Goal: Information Seeking & Learning: Learn about a topic

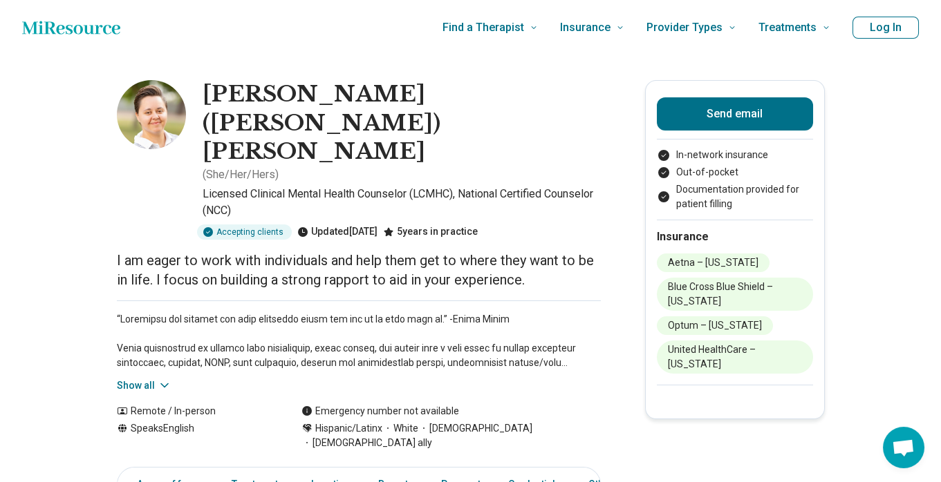
click at [157, 379] on button "Show all" at bounding box center [144, 386] width 55 height 15
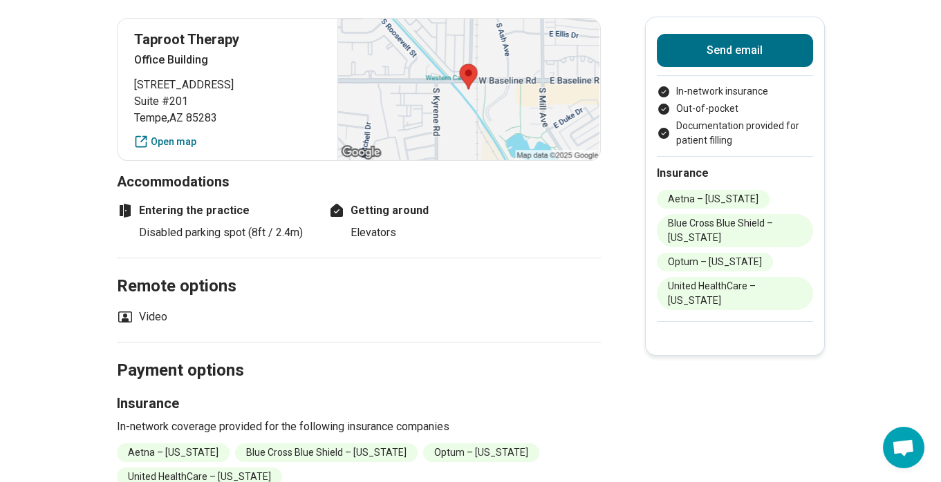
scroll to position [1486, 0]
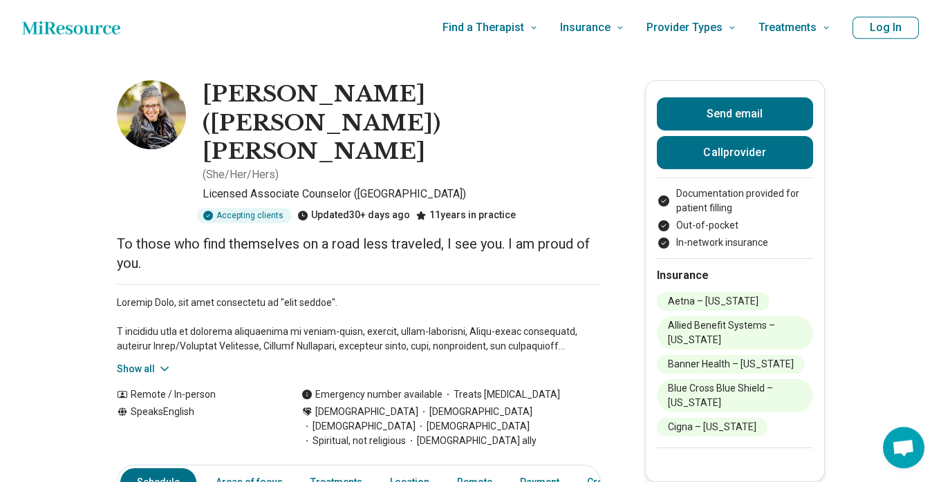
click at [153, 362] on button "Show all" at bounding box center [144, 369] width 55 height 15
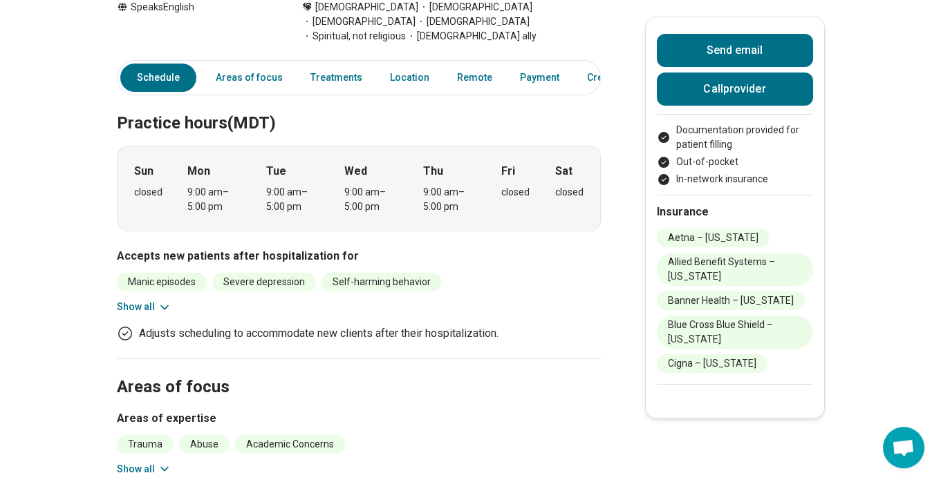
scroll to position [669, 0]
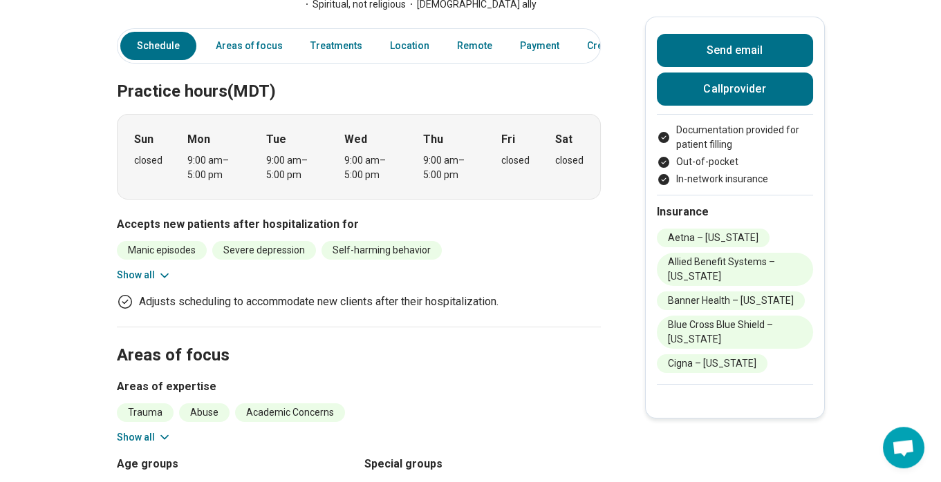
click at [150, 431] on button "Show all" at bounding box center [144, 438] width 55 height 15
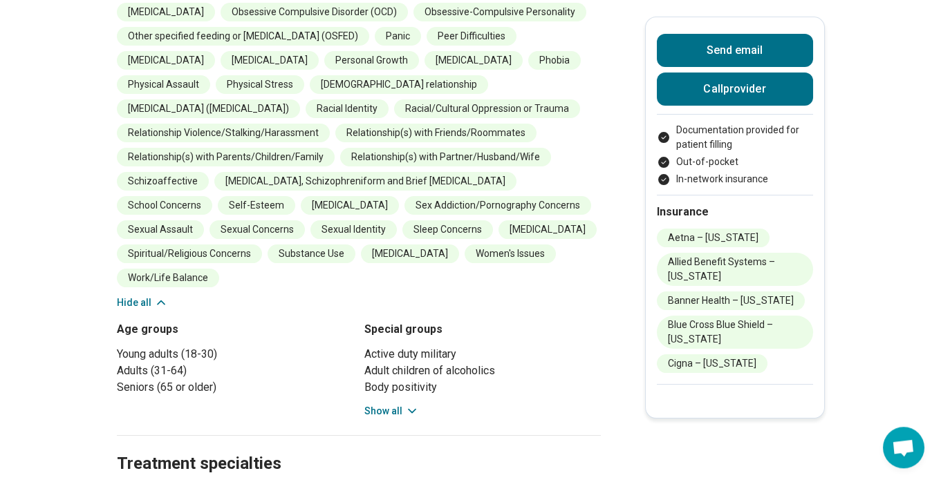
scroll to position [1338, 0]
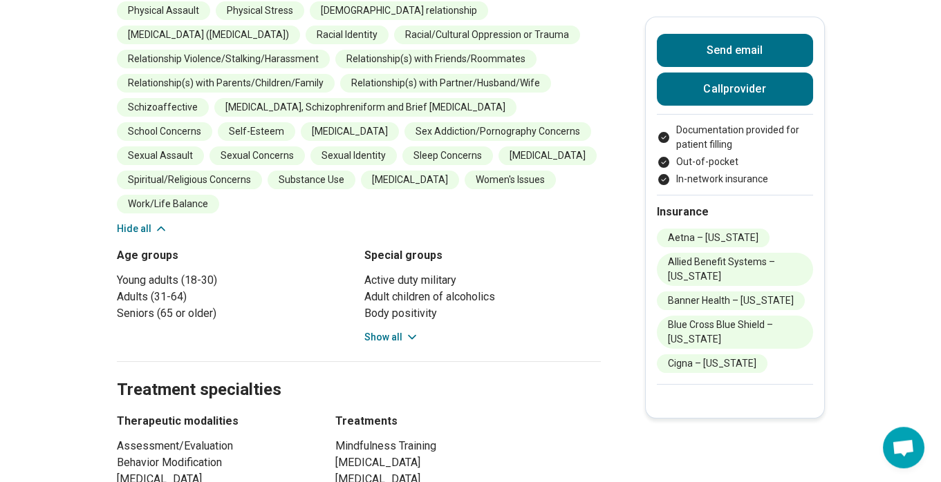
click at [393, 330] on button "Show all" at bounding box center [391, 337] width 55 height 15
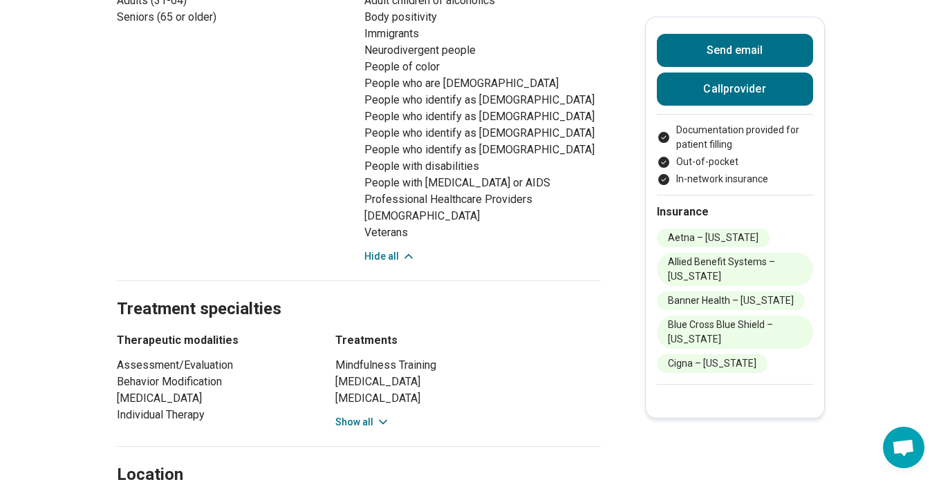
scroll to position [1635, 0]
click at [350, 415] on button "Show all" at bounding box center [362, 422] width 55 height 15
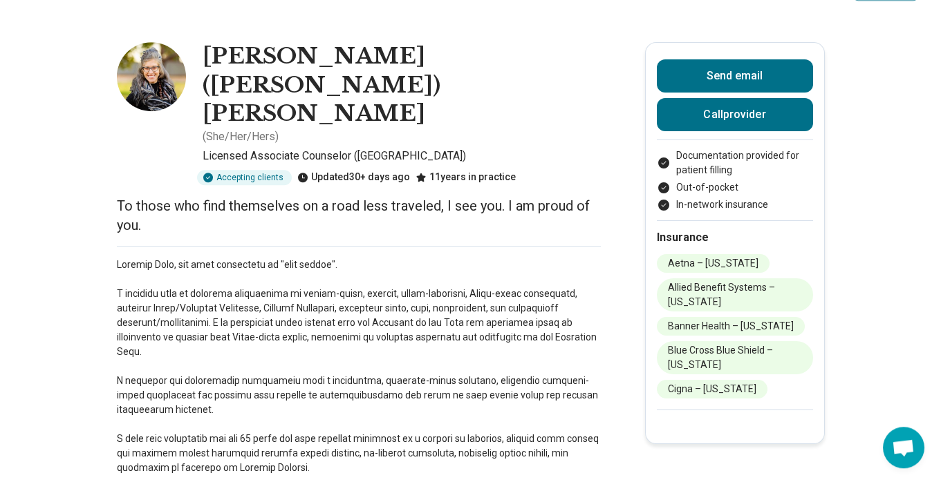
scroll to position [0, 0]
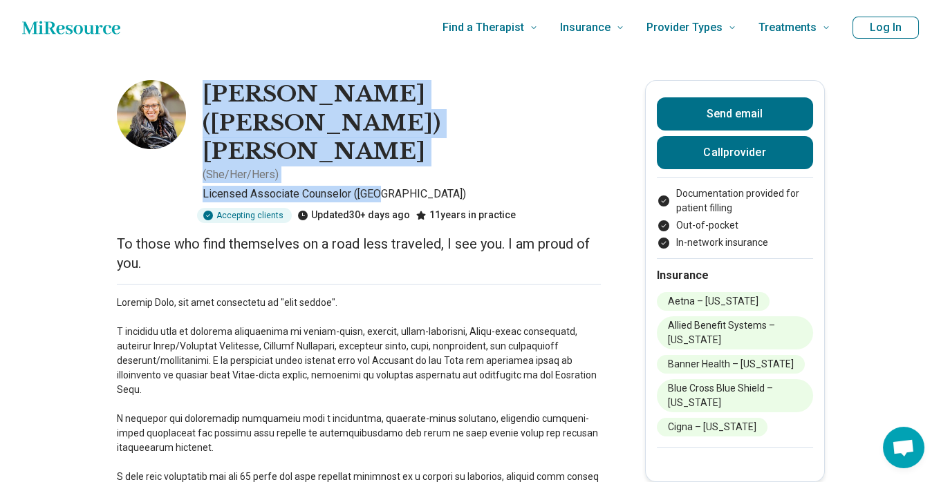
drag, startPoint x: 208, startPoint y: 90, endPoint x: 424, endPoint y: 120, distance: 217.7
click at [424, 120] on div "[PERSON_NAME] ([PERSON_NAME]) [PERSON_NAME] ( She/Her/Hers ) Licensed Associate…" at bounding box center [359, 151] width 484 height 143
